Goal: Transaction & Acquisition: Book appointment/travel/reservation

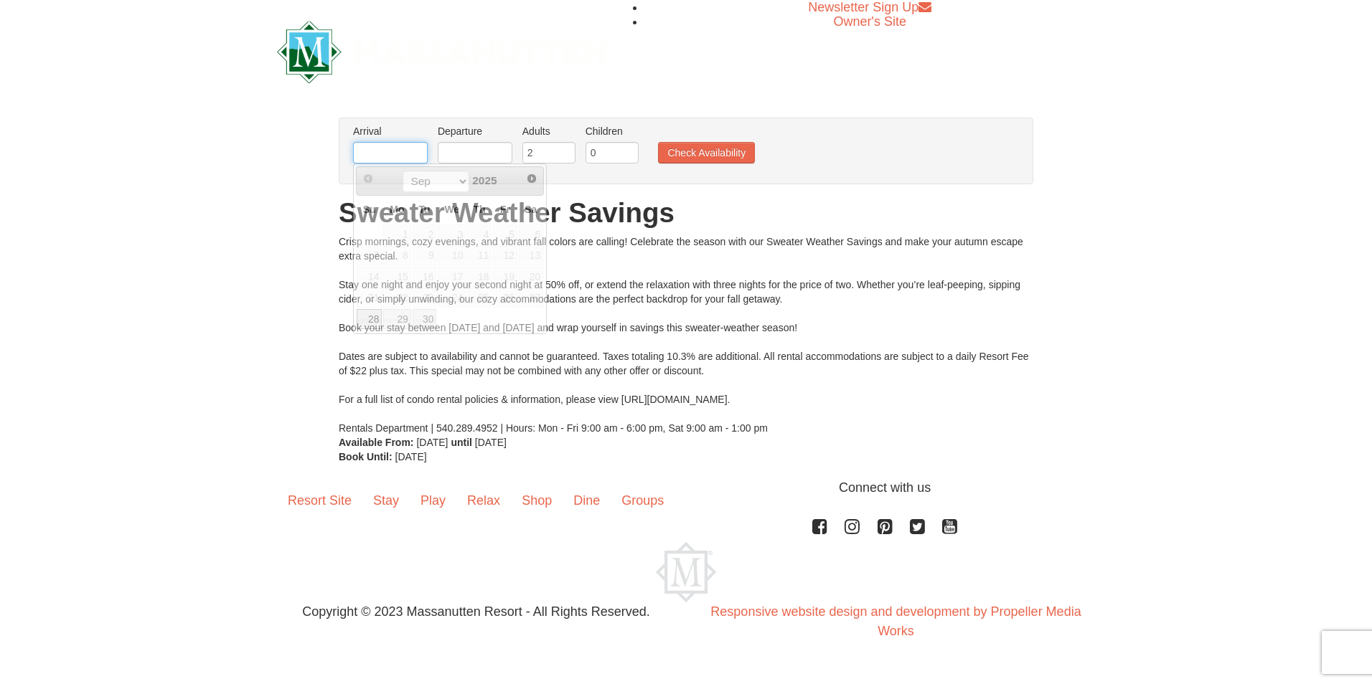
click at [416, 161] on input "text" at bounding box center [390, 153] width 75 height 22
click at [536, 181] on span "Next" at bounding box center [531, 178] width 11 height 11
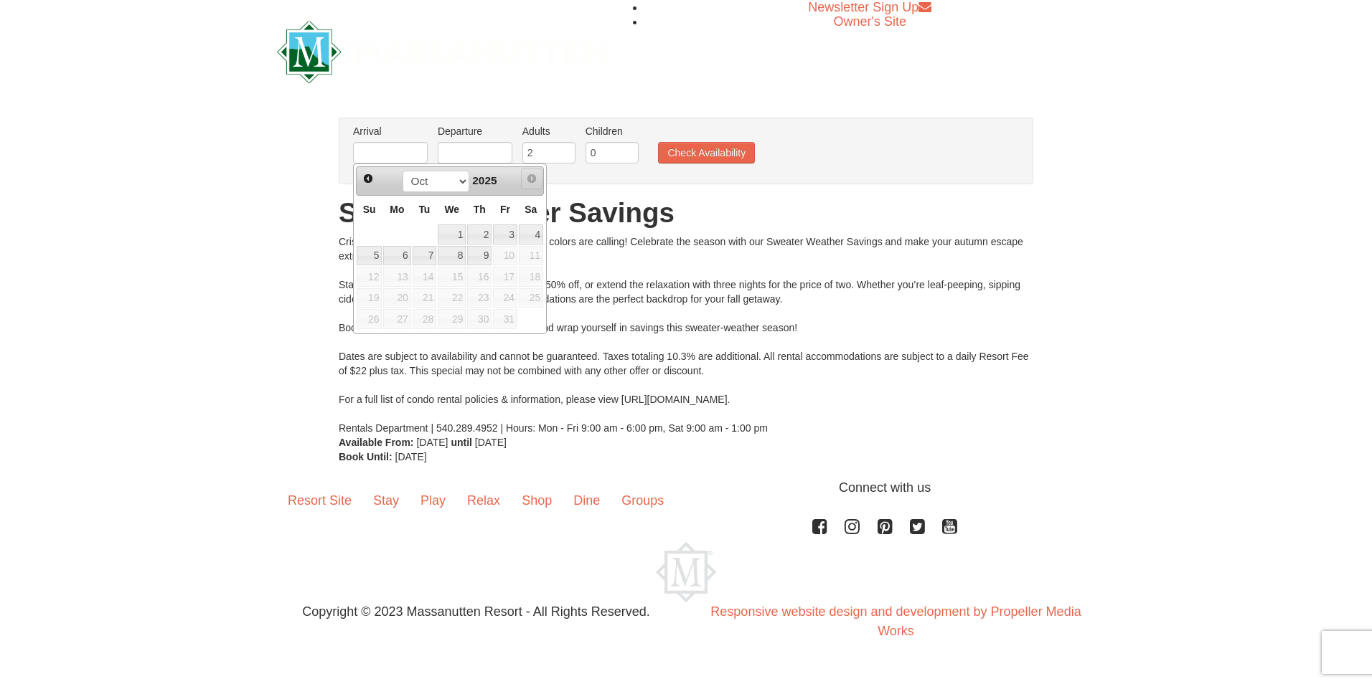
click at [536, 181] on span "Next" at bounding box center [531, 178] width 11 height 11
click at [536, 180] on span "Next" at bounding box center [531, 178] width 11 height 11
click at [530, 181] on span "Next" at bounding box center [531, 178] width 11 height 11
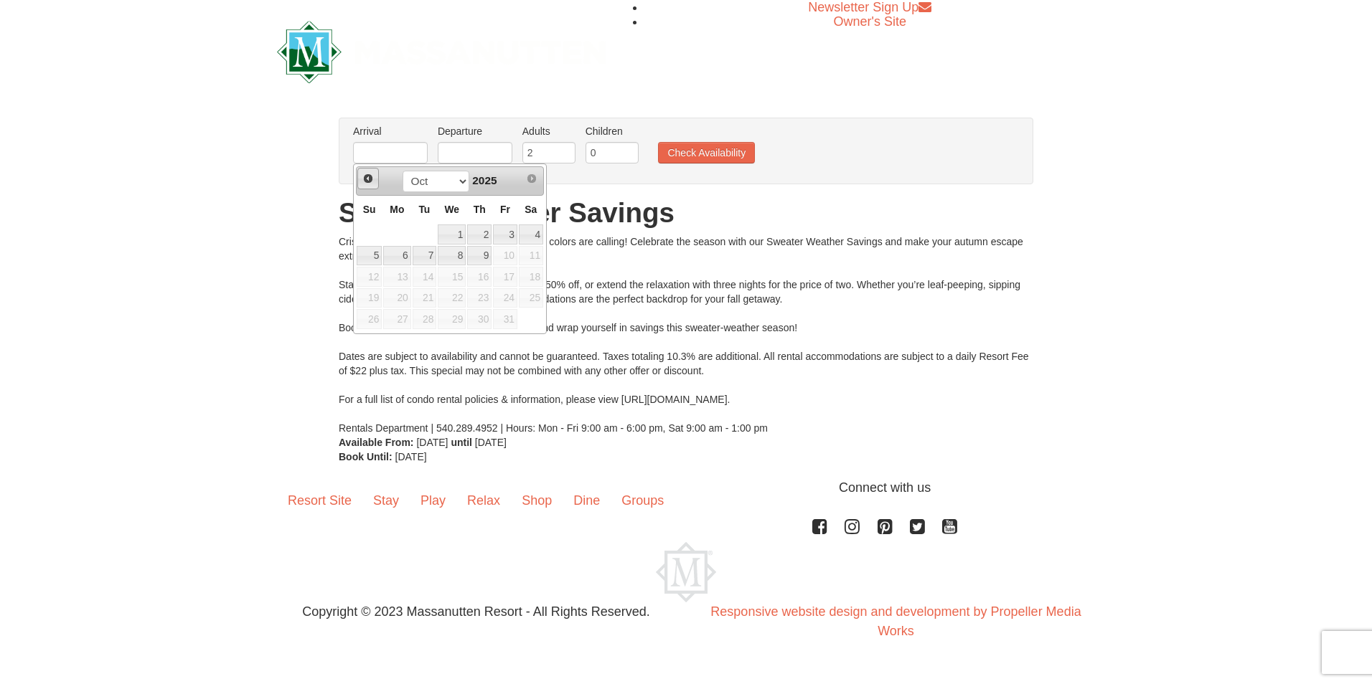
click at [365, 180] on span "Prev" at bounding box center [367, 178] width 11 height 11
click at [532, 174] on span "Next" at bounding box center [531, 178] width 11 height 11
click at [362, 180] on span "Prev" at bounding box center [367, 178] width 11 height 11
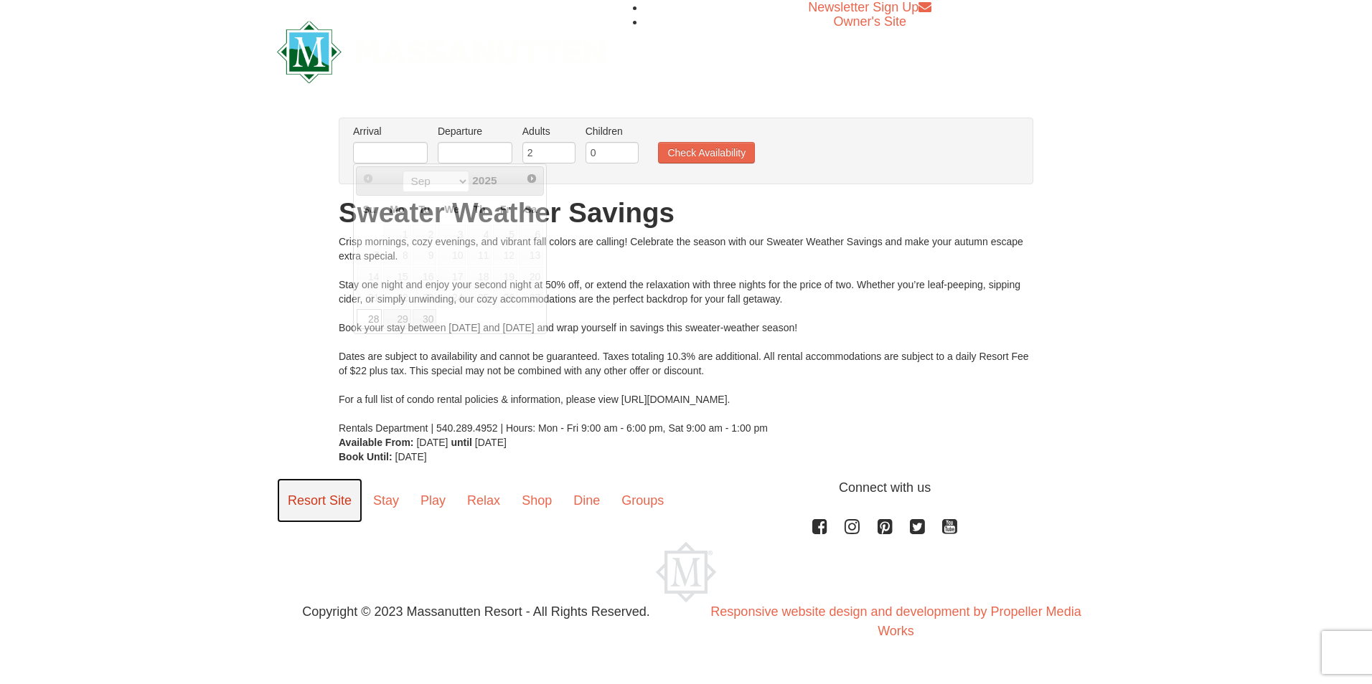
click at [345, 497] on link "Resort Site" at bounding box center [319, 500] width 85 height 44
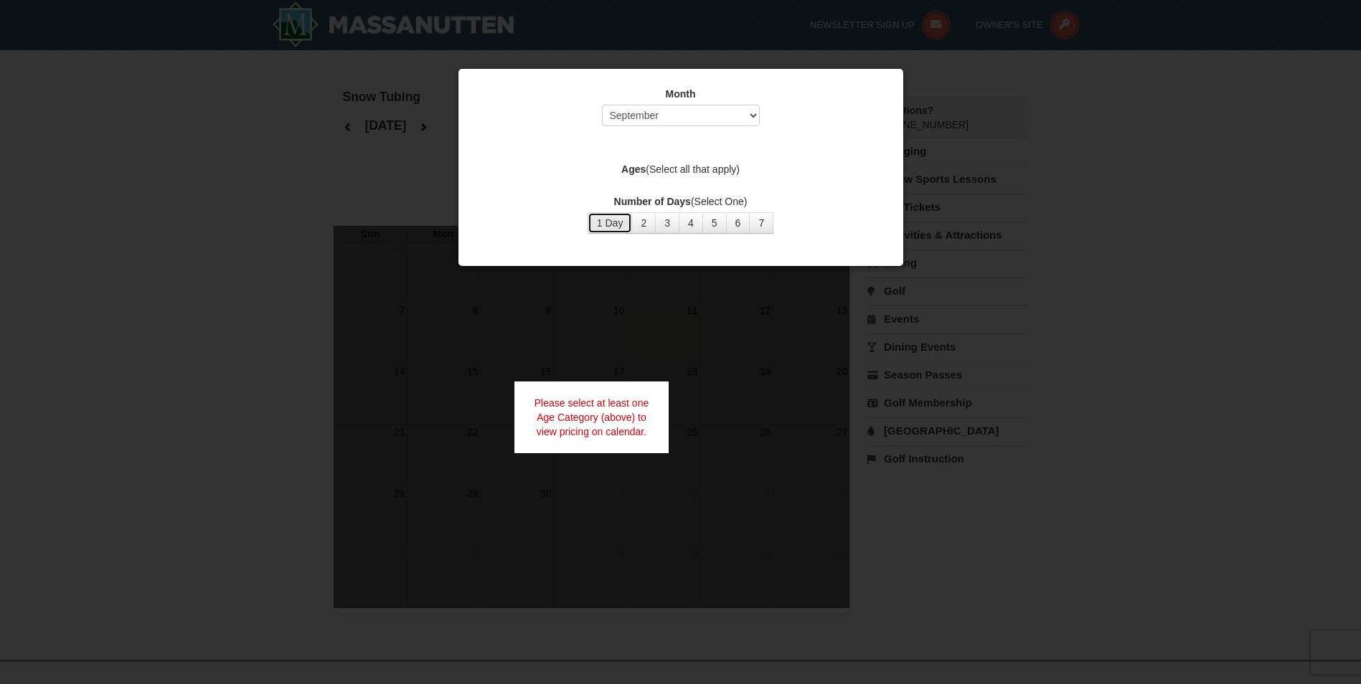
click at [607, 223] on button "1 Day" at bounding box center [610, 223] width 45 height 22
click at [745, 116] on select "Select September October November December January February March April May Jun…" at bounding box center [681, 116] width 158 height 22
select select "12"
click at [602, 105] on select "Select September October November December January February March April May Jun…" at bounding box center [681, 116] width 158 height 22
click at [646, 164] on label "Ages (Select all that apply)" at bounding box center [680, 169] width 409 height 14
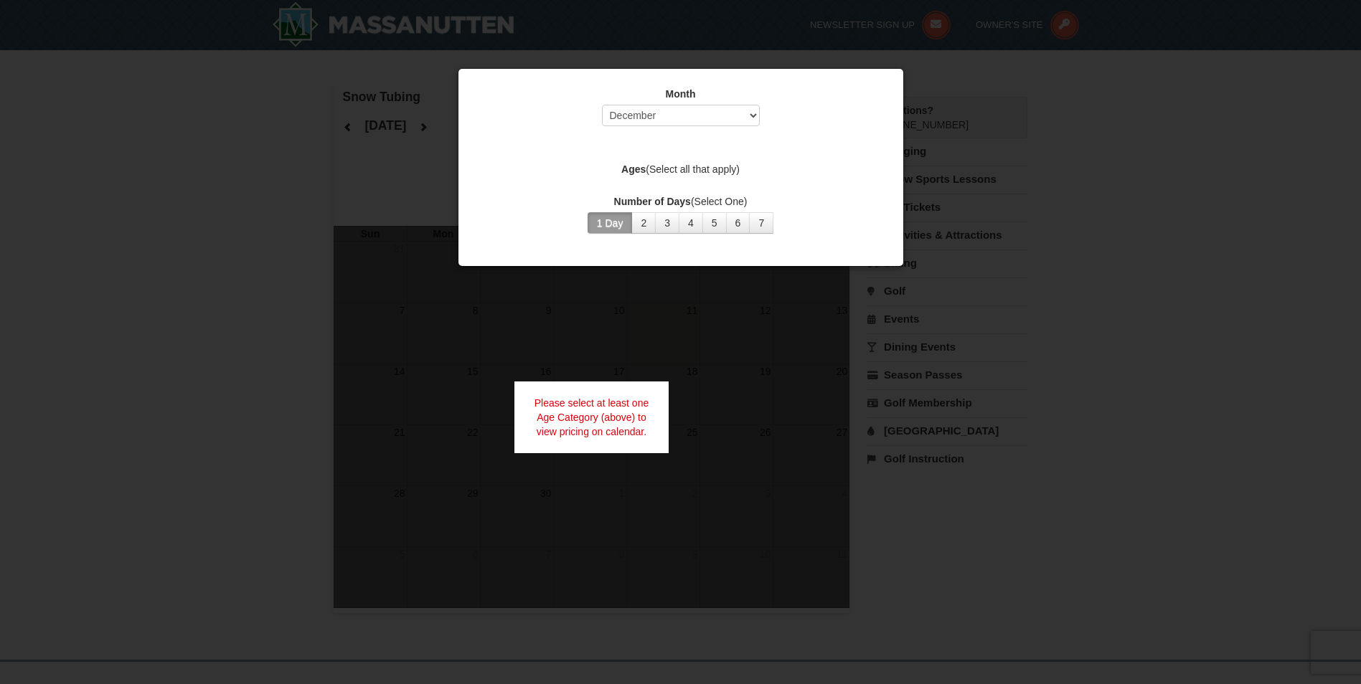
click at [619, 174] on label "Ages (Select all that apply)" at bounding box center [680, 169] width 409 height 14
click at [624, 173] on strong "Ages" at bounding box center [633, 169] width 24 height 11
click at [625, 171] on strong "Ages" at bounding box center [633, 169] width 24 height 11
click at [624, 171] on strong "Ages" at bounding box center [633, 169] width 24 height 11
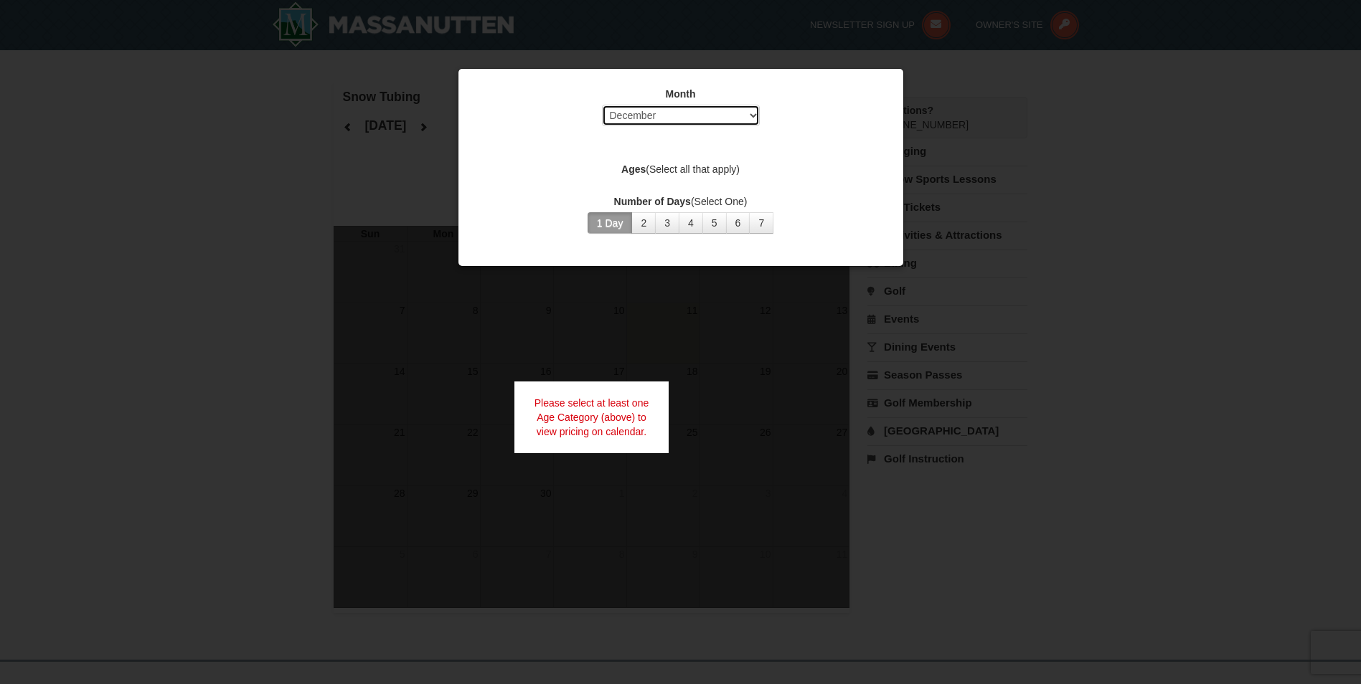
click at [723, 114] on select "Select September October November December January February March April May Jun…" at bounding box center [681, 116] width 158 height 22
click at [837, 114] on div "Month Select September October November December January February March April M…" at bounding box center [680, 110] width 409 height 47
drag, startPoint x: 757, startPoint y: 402, endPoint x: 725, endPoint y: 383, distance: 37.3
click at [755, 402] on div at bounding box center [680, 342] width 1361 height 684
click at [725, 397] on div at bounding box center [680, 342] width 1361 height 684
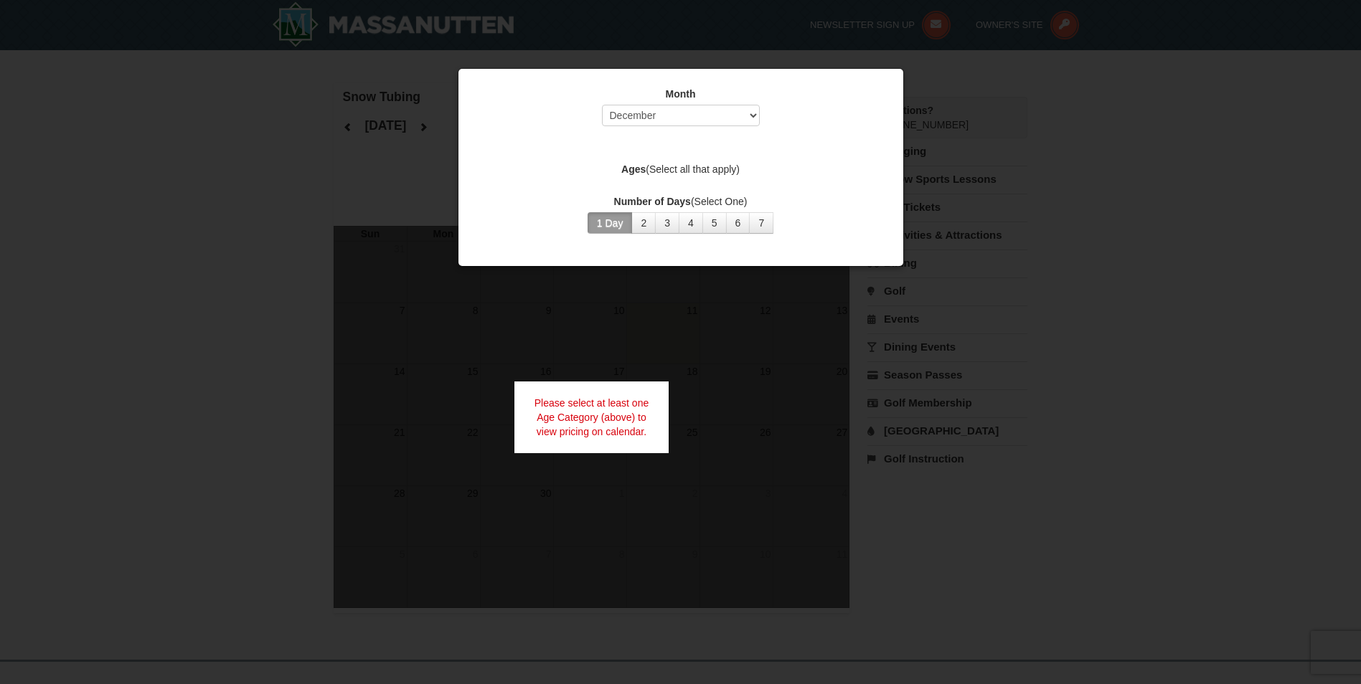
click at [890, 82] on div "Month Select September October November December January February March April M…" at bounding box center [681, 160] width 430 height 169
click at [1006, 177] on div at bounding box center [680, 342] width 1361 height 684
click at [641, 220] on button "2" at bounding box center [643, 223] width 24 height 22
click at [606, 220] on button "1 Day" at bounding box center [610, 223] width 45 height 22
click at [588, 212] on button "1 Day" at bounding box center [610, 223] width 45 height 22
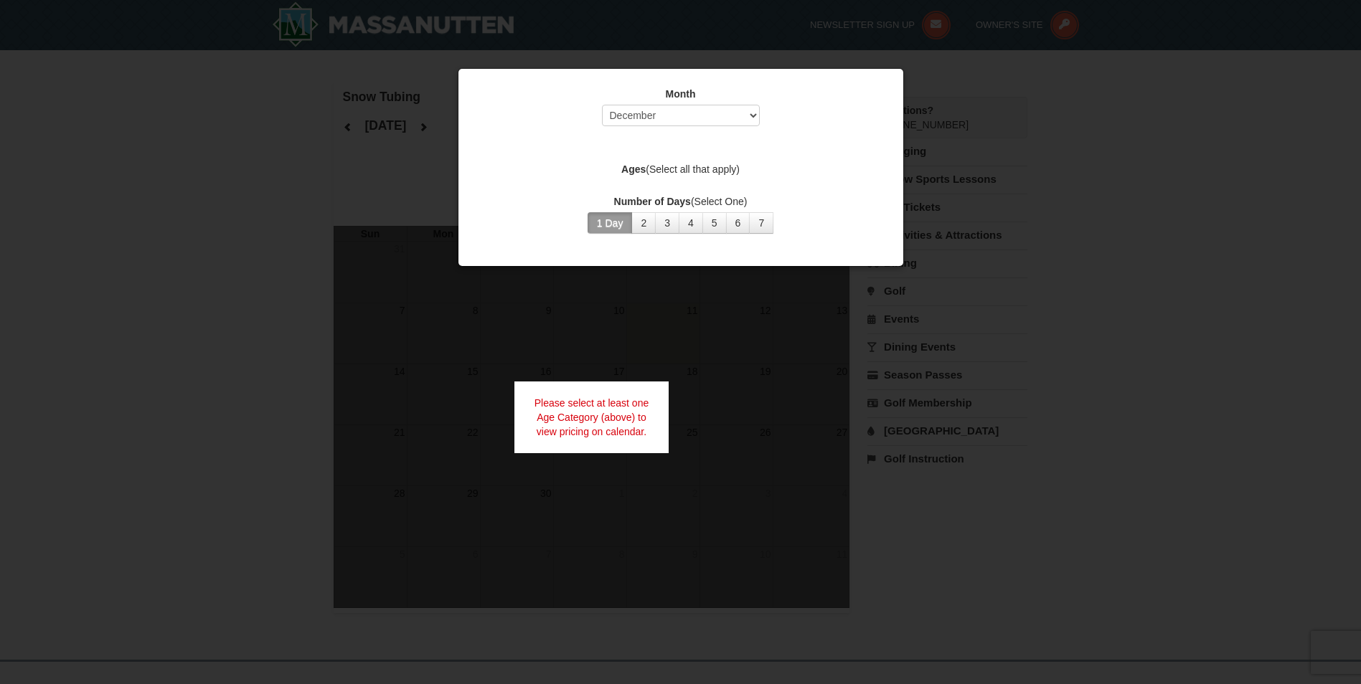
click at [588, 212] on button "1 Day" at bounding box center [610, 223] width 45 height 22
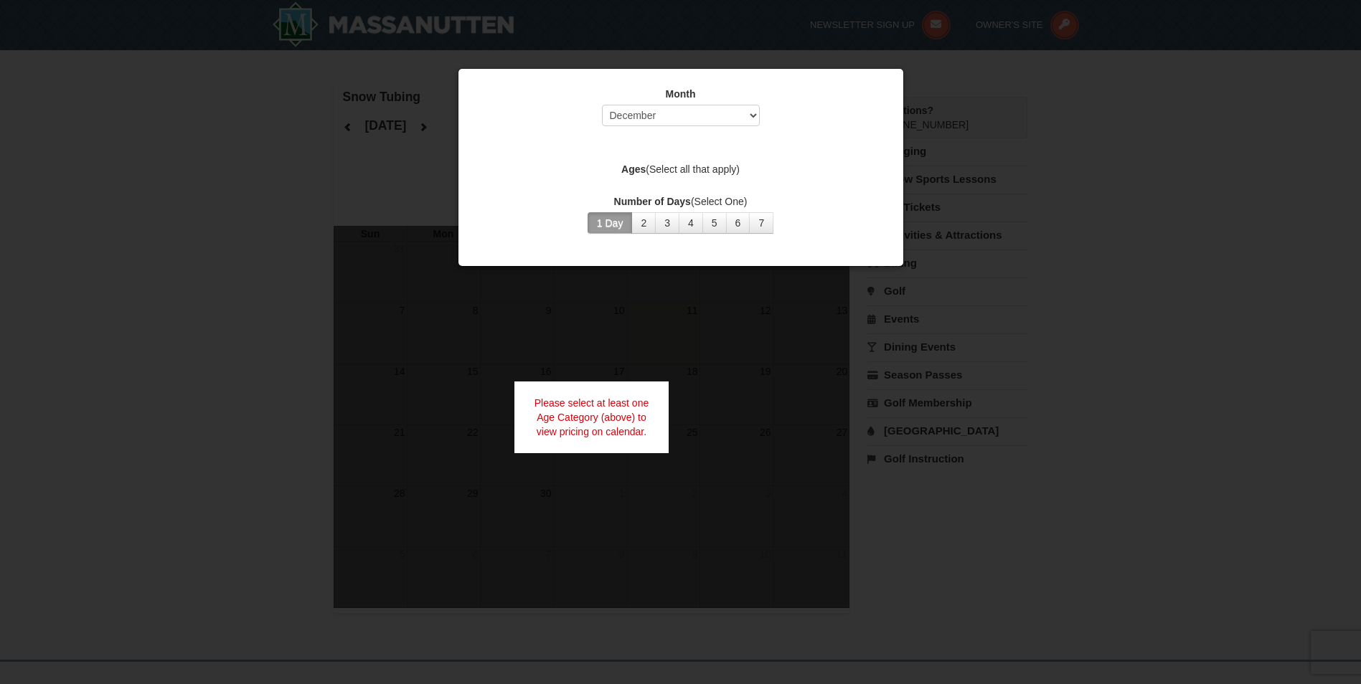
click at [588, 212] on button "1 Day" at bounding box center [610, 223] width 45 height 22
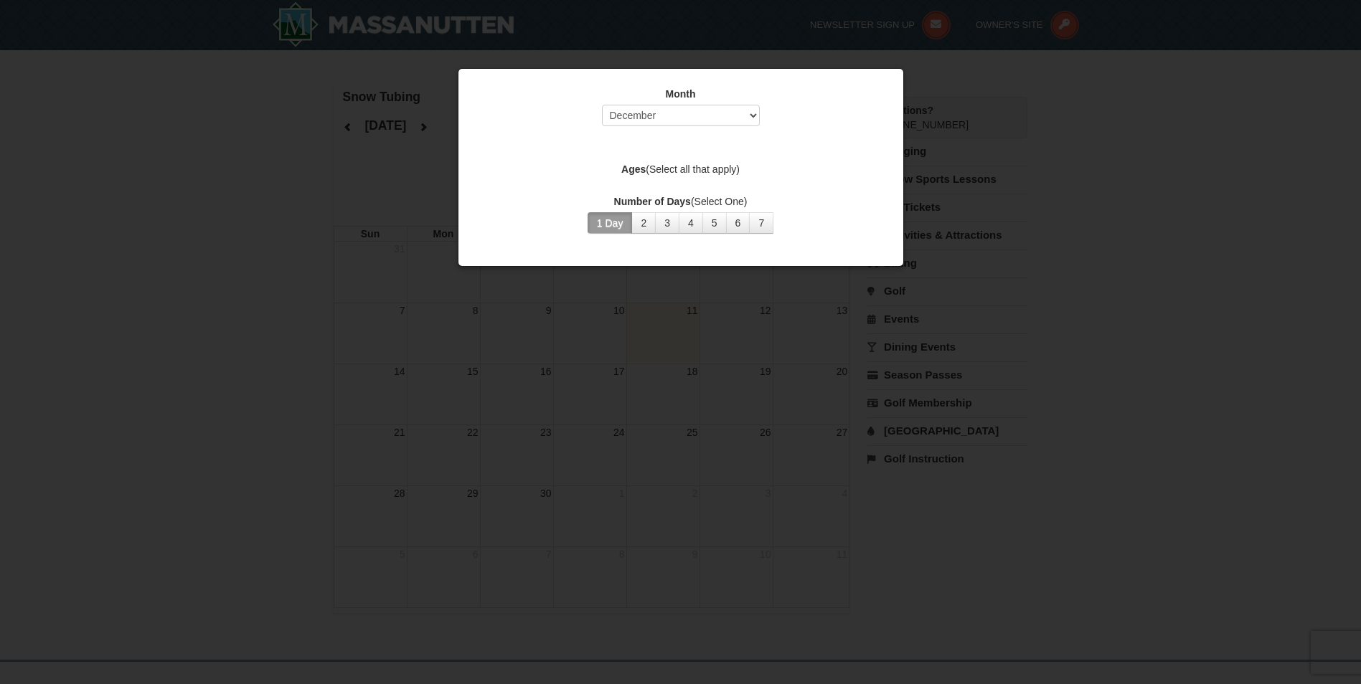
click at [61, 385] on div at bounding box center [680, 342] width 1361 height 684
click at [63, 382] on div at bounding box center [680, 342] width 1361 height 684
click at [62, 382] on div at bounding box center [680, 342] width 1361 height 684
click at [66, 381] on div at bounding box center [680, 342] width 1361 height 684
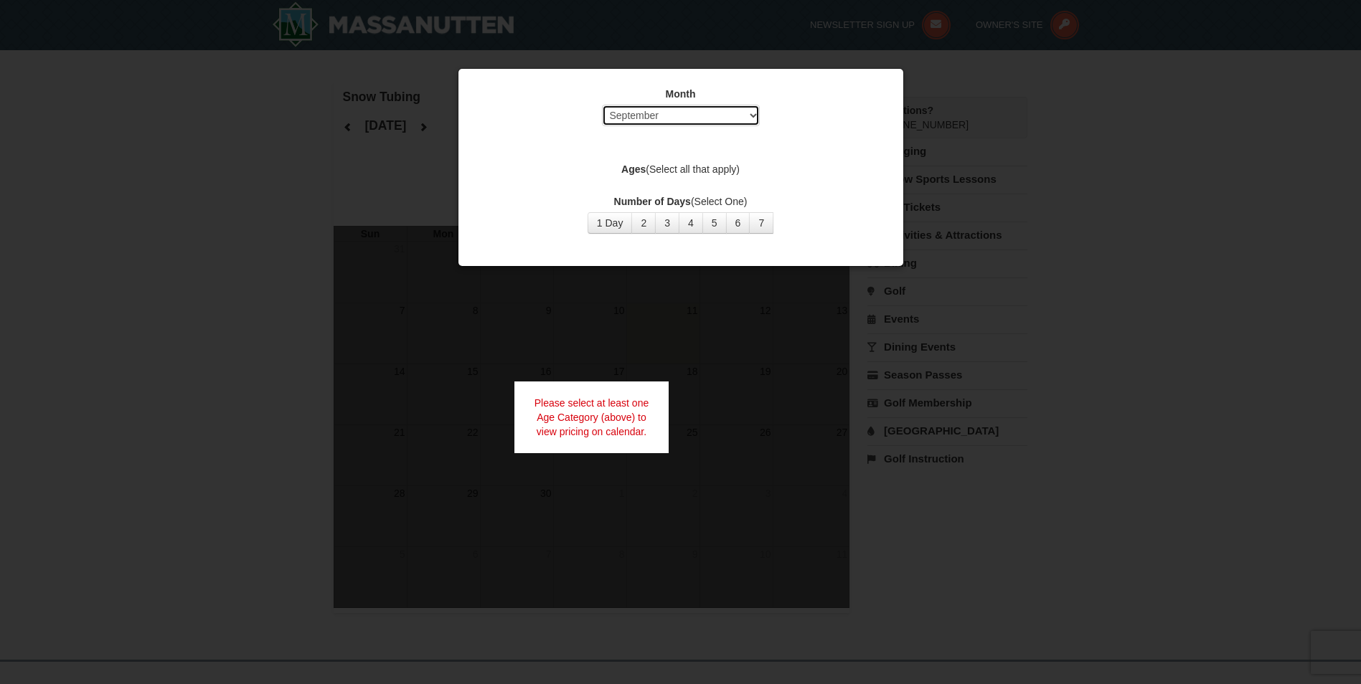
click at [712, 113] on select "Select September October November December January February March April May Jun…" at bounding box center [681, 116] width 158 height 22
click at [602, 105] on select "Select September October November December January February March April May Jun…" at bounding box center [681, 116] width 158 height 22
click at [667, 118] on select "Select September October November December January February March April May Jun…" at bounding box center [681, 116] width 158 height 22
select select "12"
click at [602, 105] on select "Select September October November December January February March April May Jun…" at bounding box center [681, 116] width 158 height 22
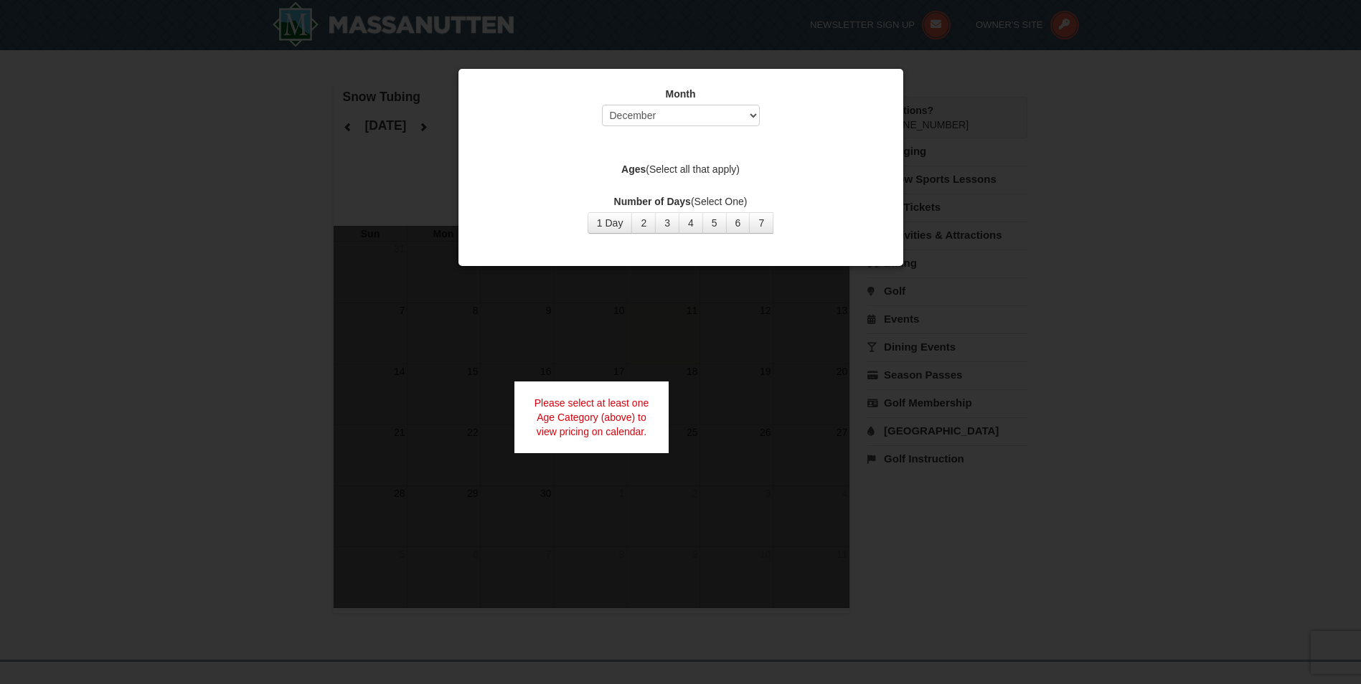
click at [635, 165] on strong "Ages" at bounding box center [633, 169] width 24 height 11
click at [720, 176] on label "Ages (Select all that apply)" at bounding box center [680, 169] width 409 height 14
click at [721, 168] on label "Ages (Select all that apply)" at bounding box center [680, 169] width 409 height 14
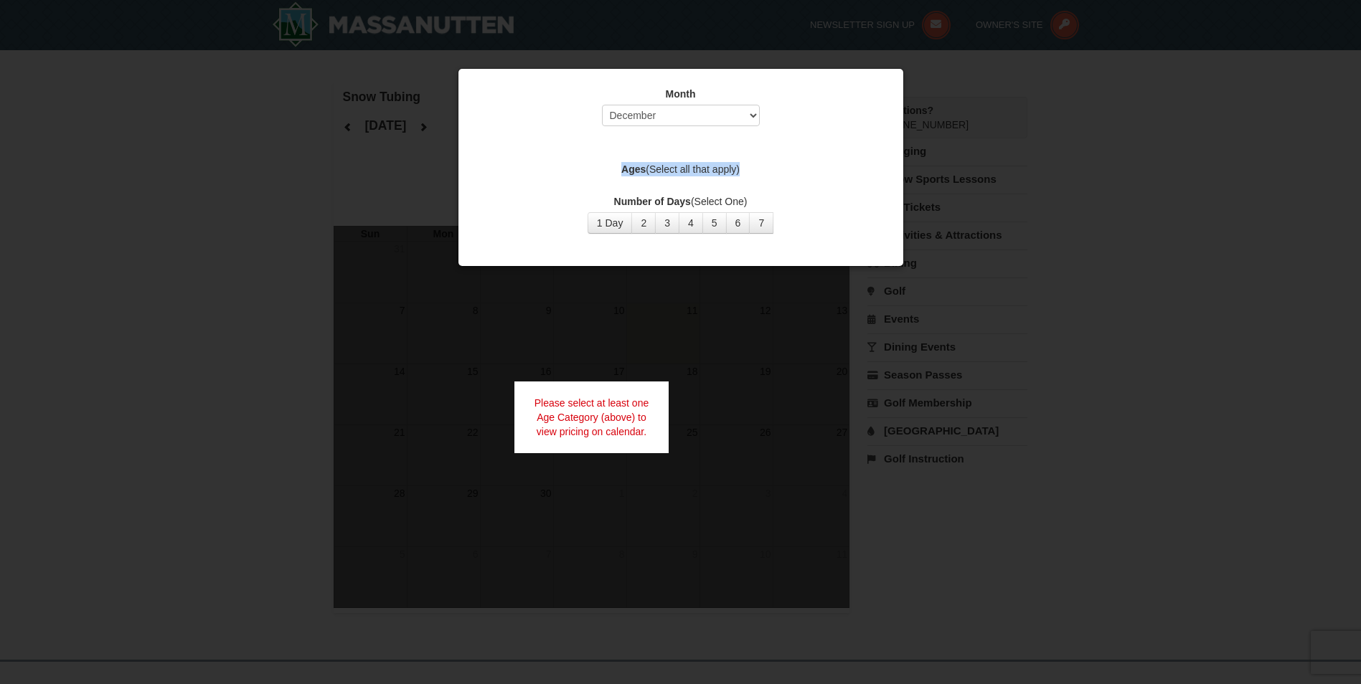
click at [721, 168] on label "Ages (Select all that apply)" at bounding box center [680, 169] width 409 height 14
click at [615, 222] on button "1 Day" at bounding box center [610, 223] width 45 height 22
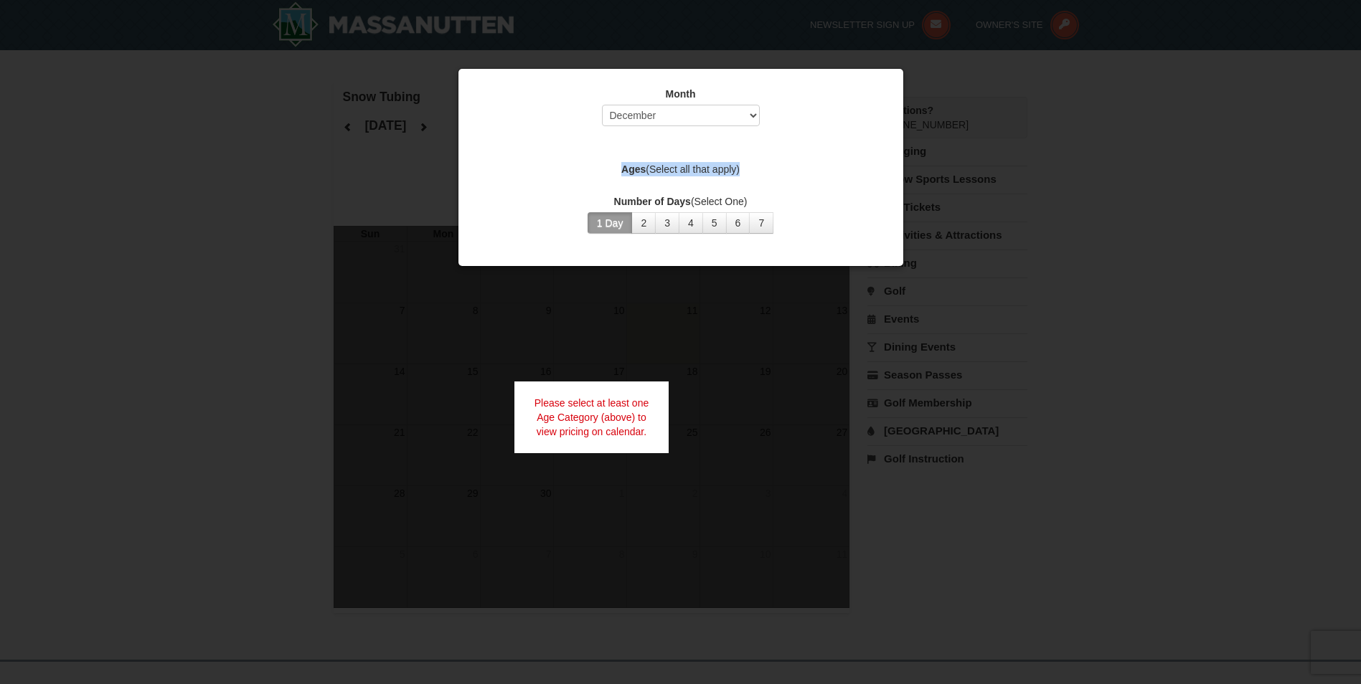
click at [615, 222] on button "1 Day" at bounding box center [610, 223] width 45 height 22
click at [574, 401] on div "Please select at least one Age Category (above) to view pricing on calendar." at bounding box center [591, 418] width 155 height 72
